Goal: Information Seeking & Learning: Learn about a topic

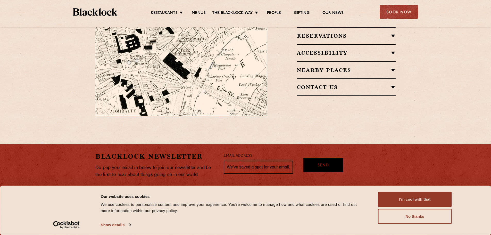
scroll to position [379, 0]
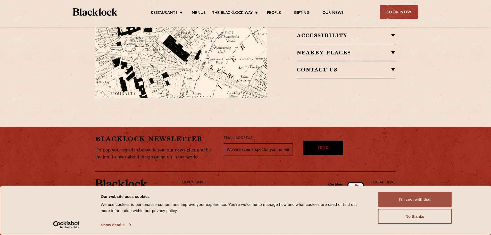
click at [424, 199] on button "I'm cool with that" at bounding box center [415, 199] width 74 height 15
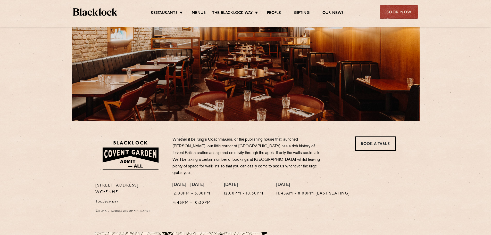
scroll to position [0, 0]
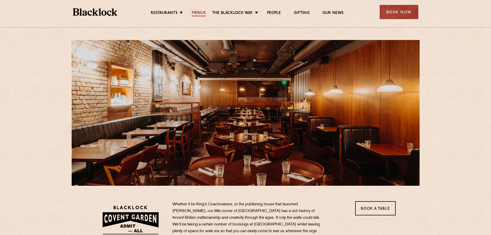
click at [198, 11] on link "Menus" at bounding box center [199, 14] width 14 height 6
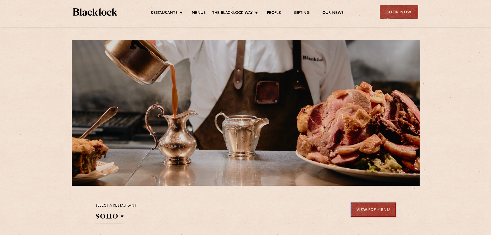
click at [369, 209] on link "View PDF Menu" at bounding box center [372, 209] width 45 height 14
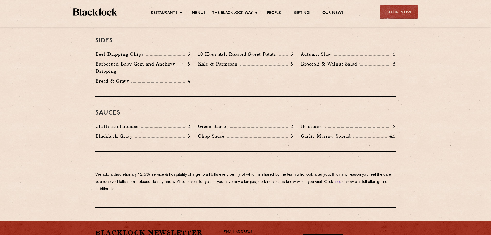
scroll to position [798, 0]
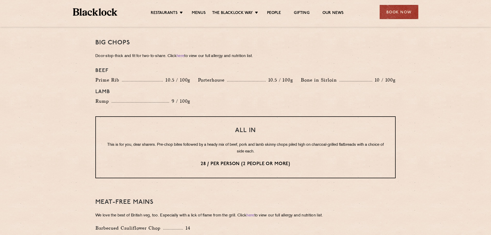
click at [339, 86] on div "Lamb" at bounding box center [245, 91] width 308 height 11
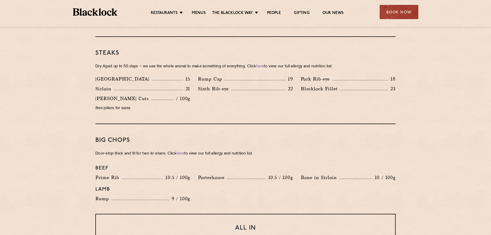
scroll to position [438, 0]
